Goal: Information Seeking & Learning: Learn about a topic

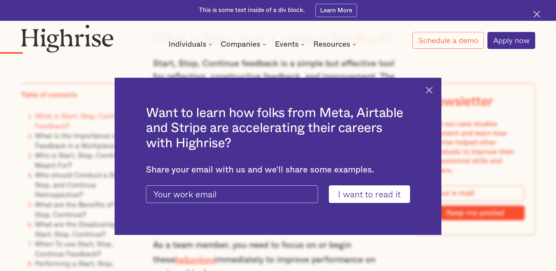
scroll to position [703, 0]
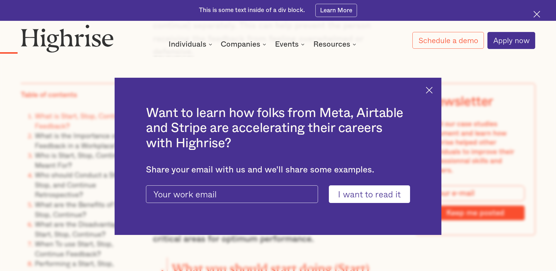
click at [432, 87] on img at bounding box center [429, 90] width 7 height 7
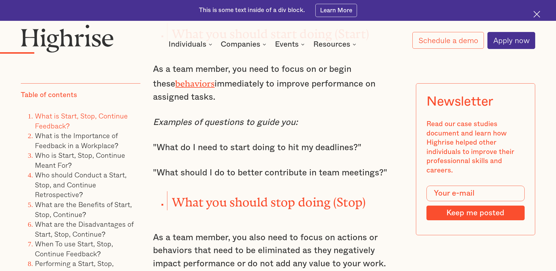
scroll to position [879, 0]
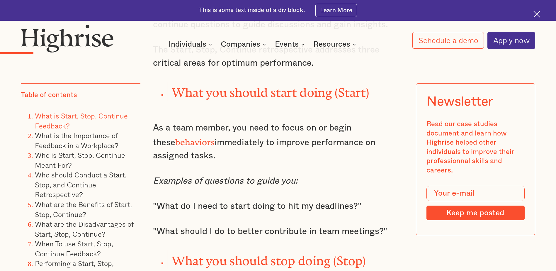
click at [175, 137] on link "behaviors" at bounding box center [194, 140] width 39 height 6
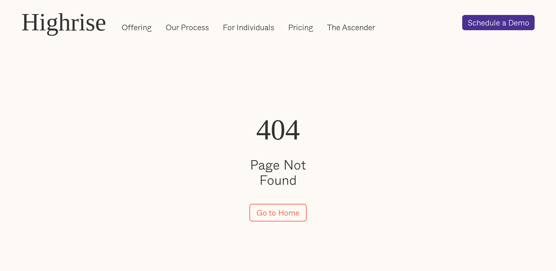
drag, startPoint x: 234, startPoint y: 50, endPoint x: 231, endPoint y: 54, distance: 5.0
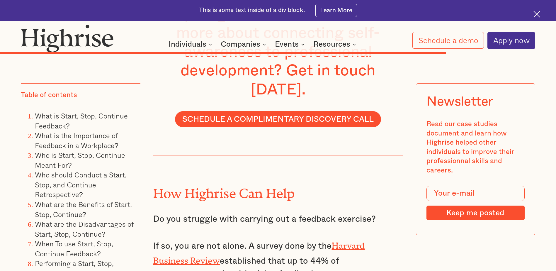
scroll to position [5656, 0]
